Goal: Transaction & Acquisition: Purchase product/service

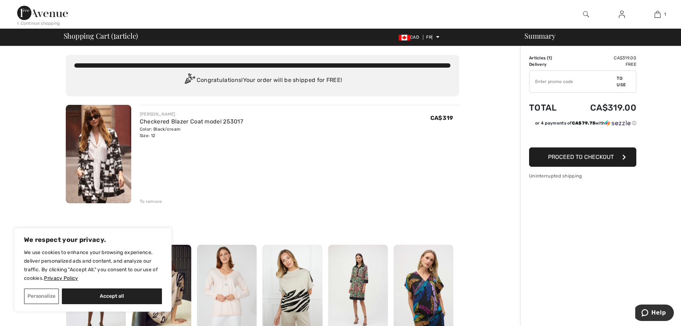
click at [94, 170] on img at bounding box center [98, 154] width 65 height 98
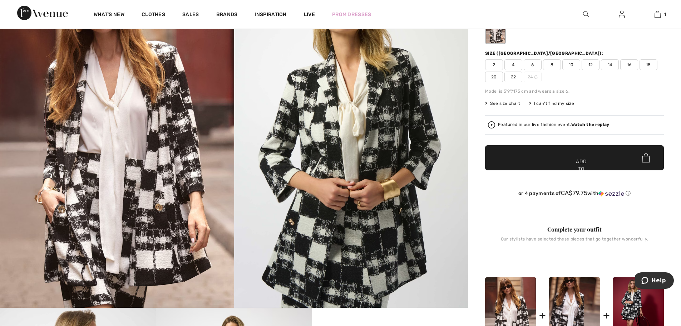
scroll to position [107, 0]
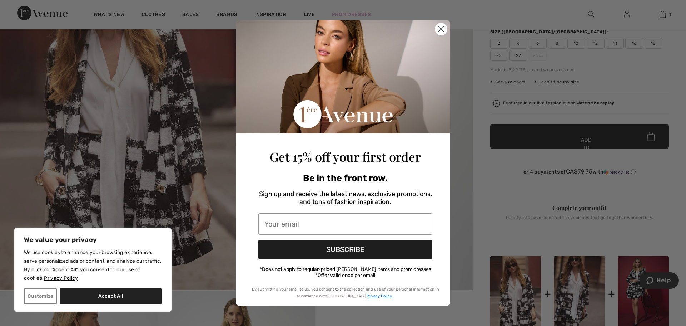
type input "[EMAIL_ADDRESS][PERSON_NAME][DOMAIN_NAME]"
click at [445, 30] on circle "Close dialog" at bounding box center [441, 29] width 12 height 12
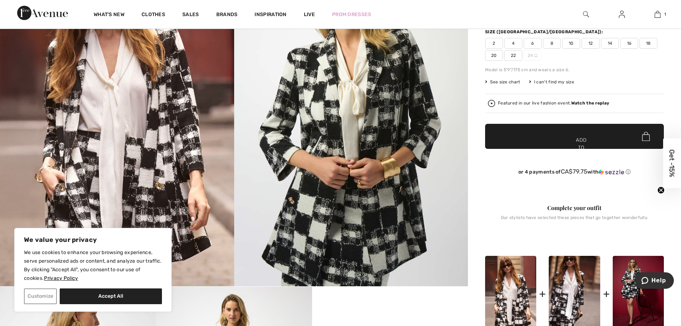
click at [45, 294] on font "Customize" at bounding box center [41, 296] width 26 height 6
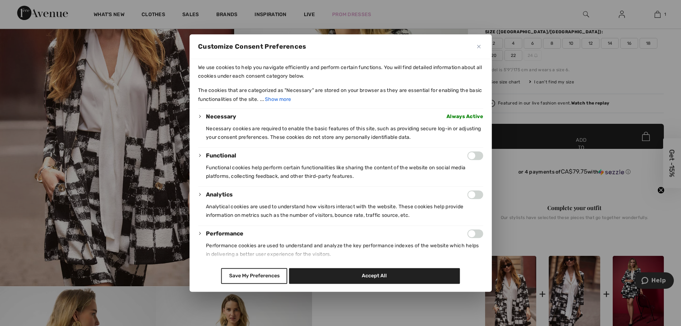
click at [481, 47] on button "Close" at bounding box center [478, 46] width 9 height 9
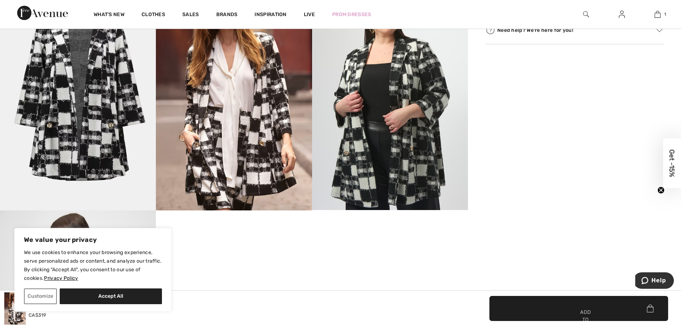
scroll to position [608, 0]
